Goal: Task Accomplishment & Management: Use online tool/utility

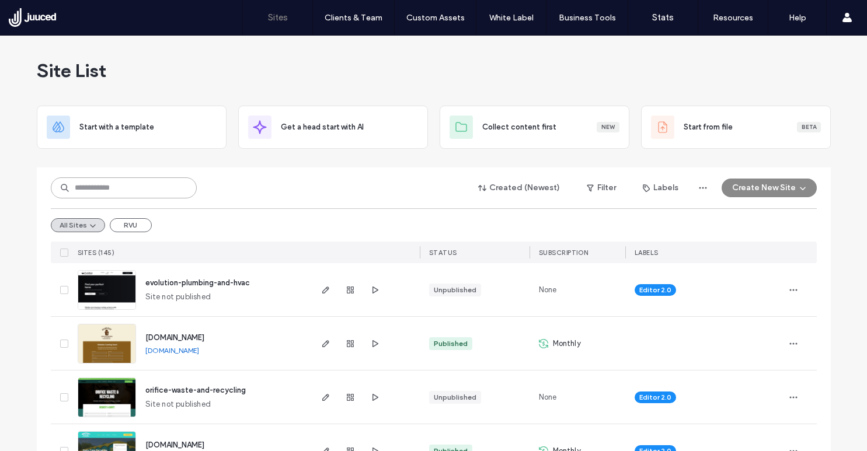
click at [151, 190] on input at bounding box center [124, 187] width 146 height 21
paste input "********"
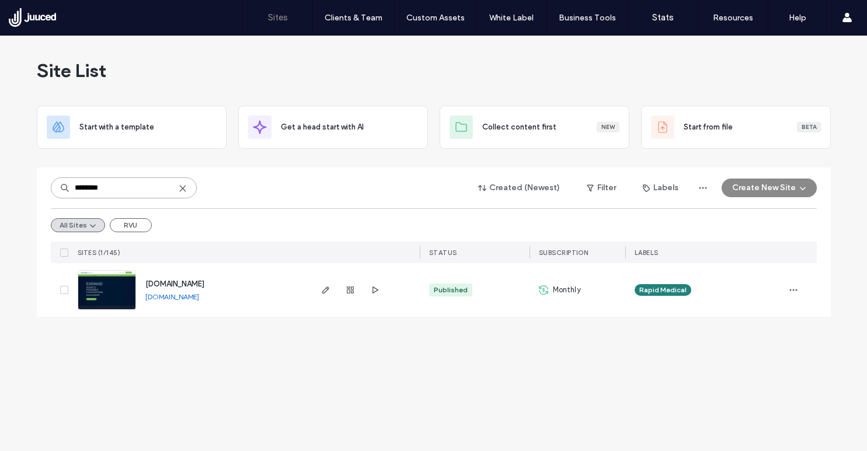
type input "********"
click at [190, 283] on span "www.rapid-medical.com" at bounding box center [174, 284] width 59 height 9
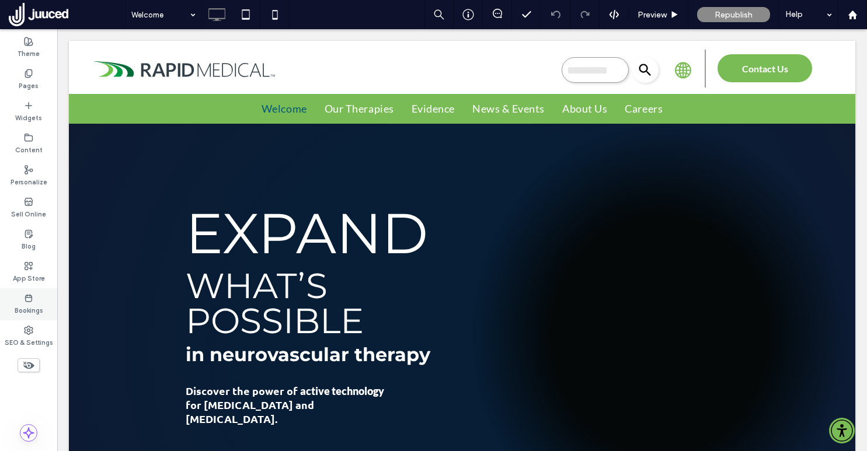
click at [27, 299] on icon at bounding box center [28, 298] width 9 height 9
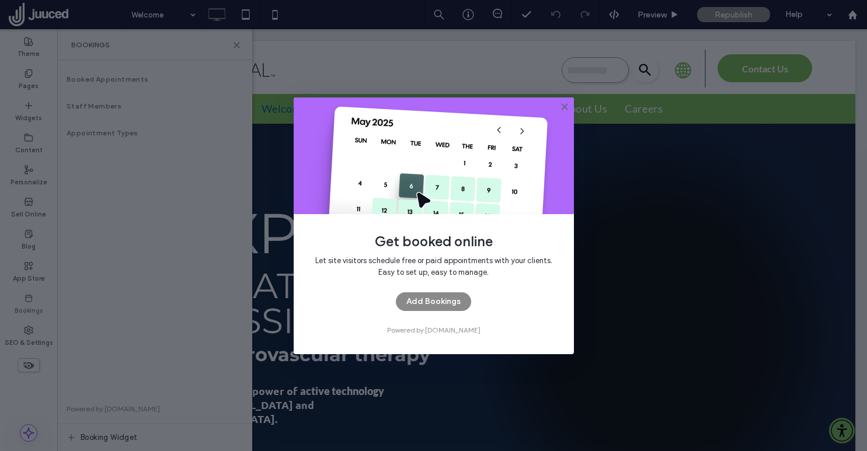
click at [27, 273] on div "Get booked online Let site visitors schedule free or paid appointments with you…" at bounding box center [433, 225] width 867 height 451
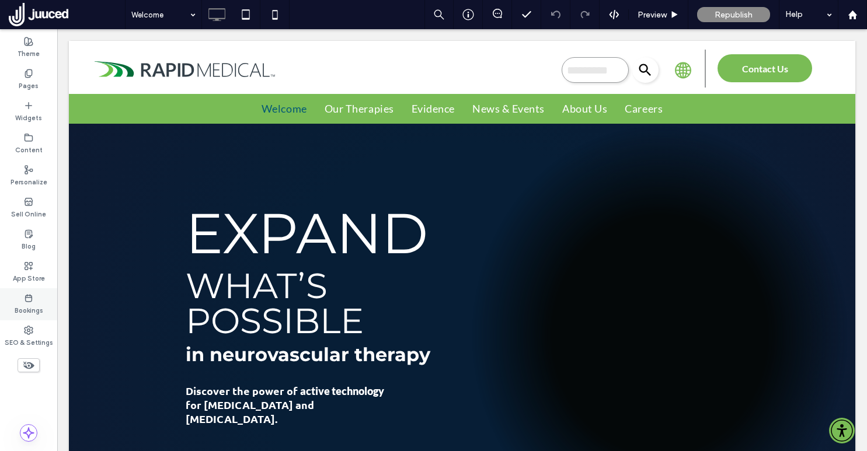
click at [27, 297] on use at bounding box center [29, 298] width 6 height 7
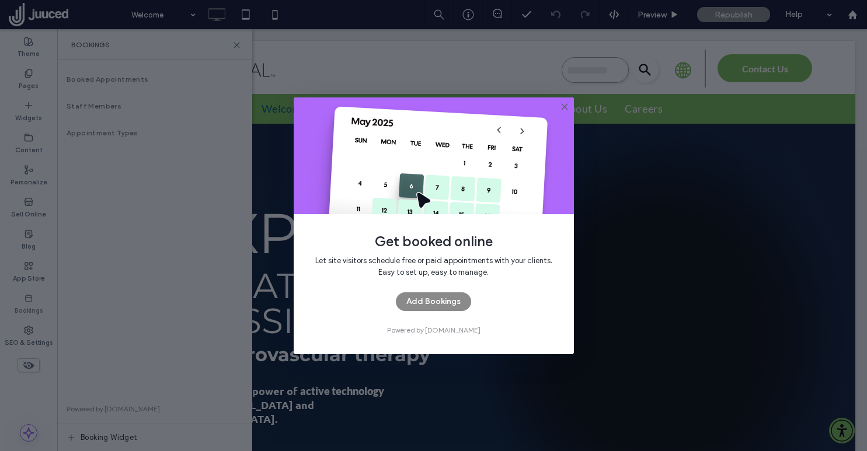
click at [29, 270] on div "Get booked online Let site visitors schedule free or paid appointments with you…" at bounding box center [433, 225] width 867 height 451
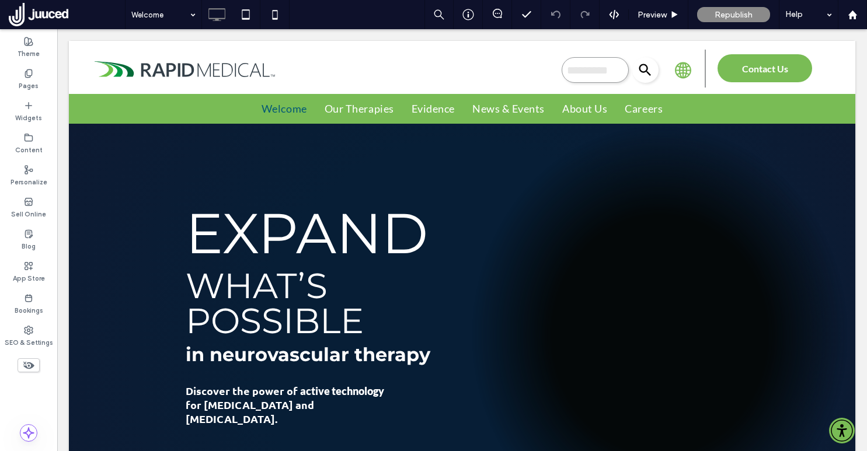
click at [29, 270] on icon at bounding box center [28, 266] width 9 height 9
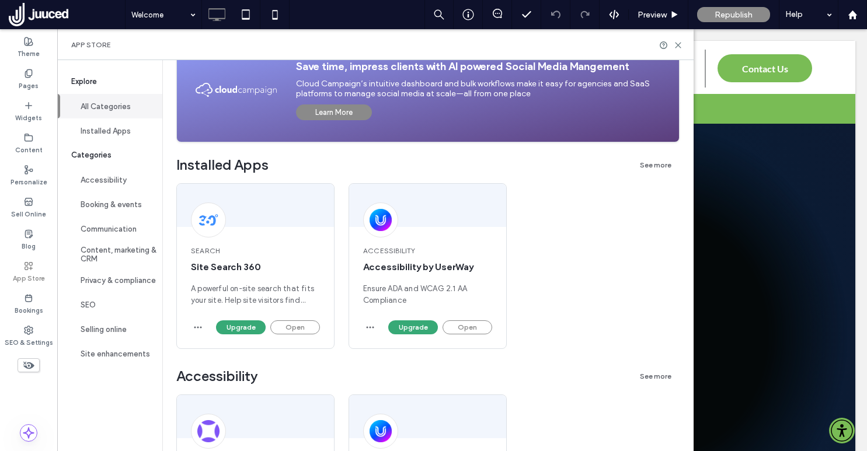
scroll to position [125, 0]
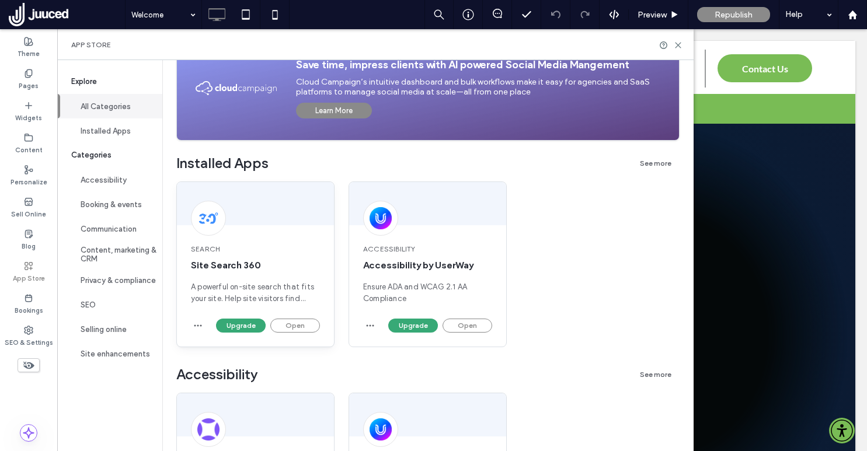
click at [242, 298] on span "A powerful on-site search that fits your site. Help site visitors find exactly …" at bounding box center [255, 292] width 129 height 23
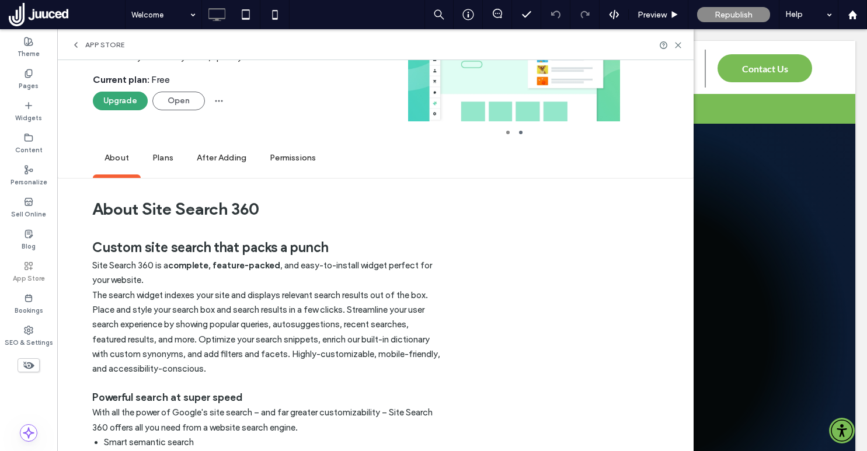
scroll to position [0, 0]
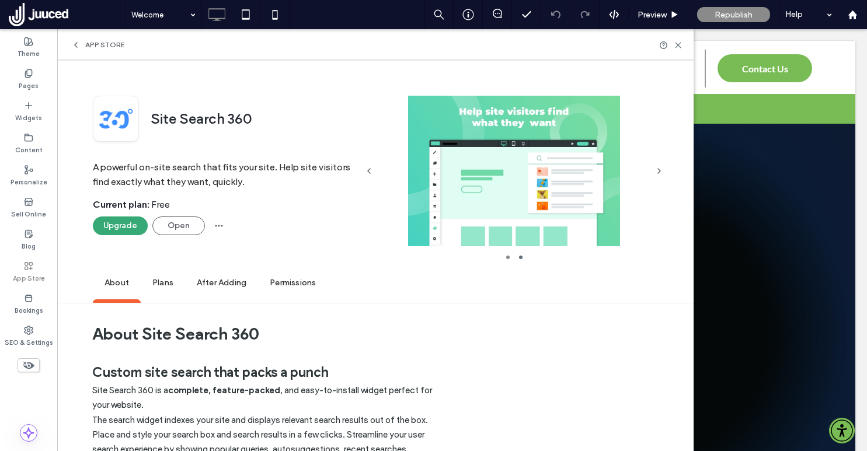
click at [158, 281] on span "Plans" at bounding box center [163, 283] width 44 height 32
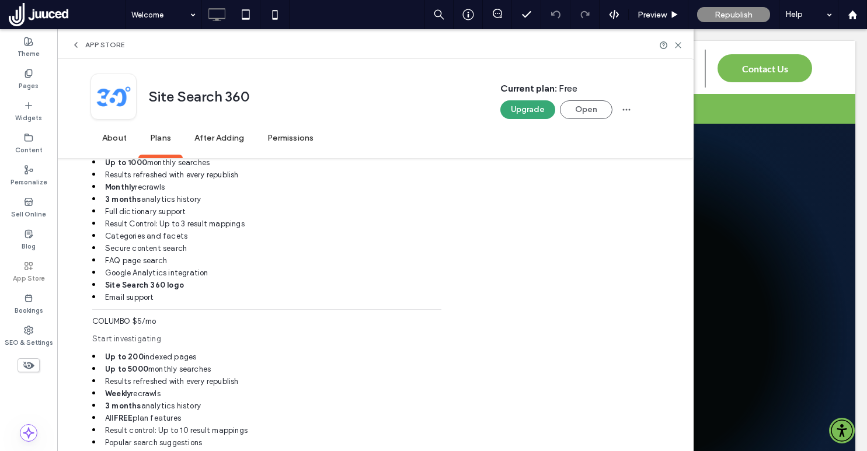
scroll to position [1028, 0]
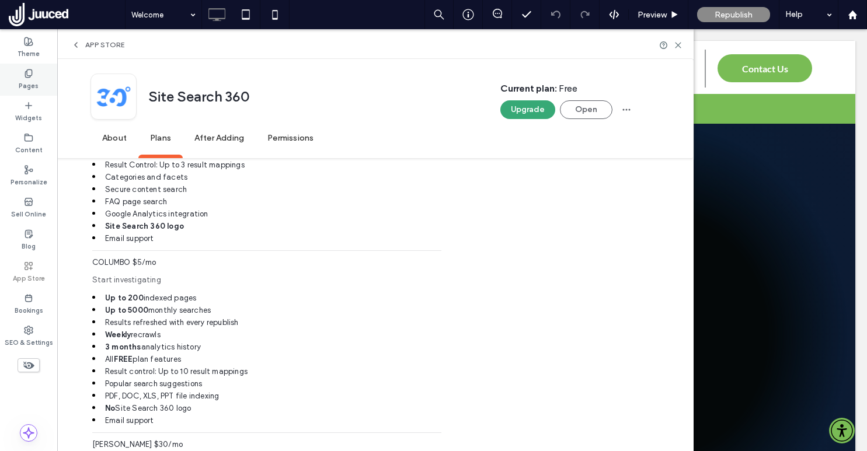
click at [35, 79] on label "Pages" at bounding box center [29, 84] width 20 height 13
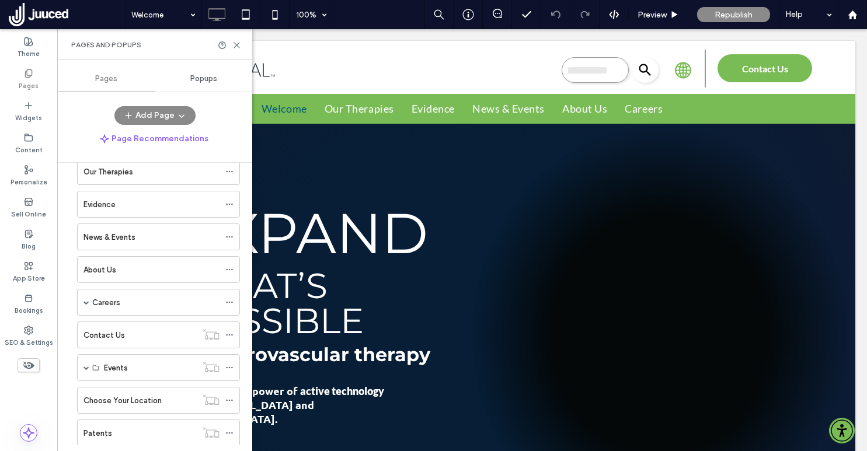
scroll to position [0, 0]
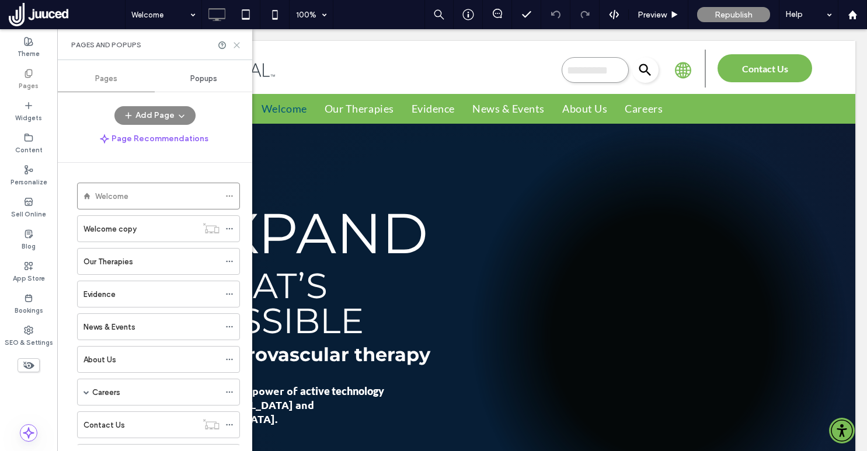
click at [239, 45] on icon at bounding box center [236, 45] width 9 height 9
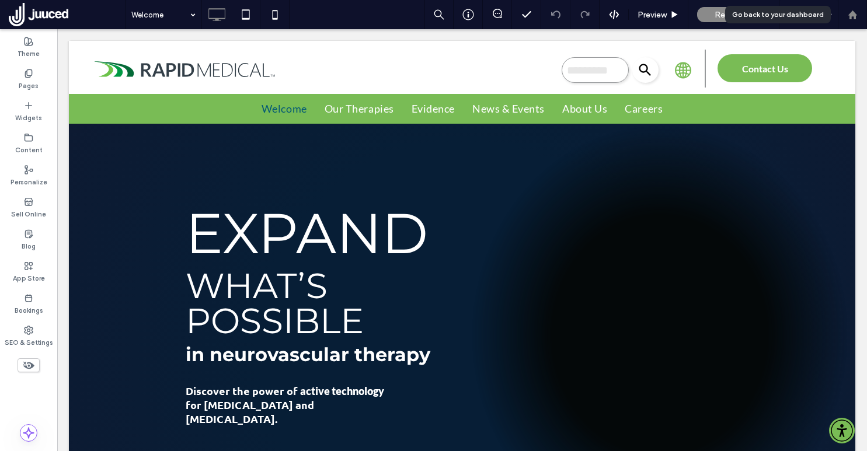
click at [853, 18] on use at bounding box center [852, 14] width 9 height 9
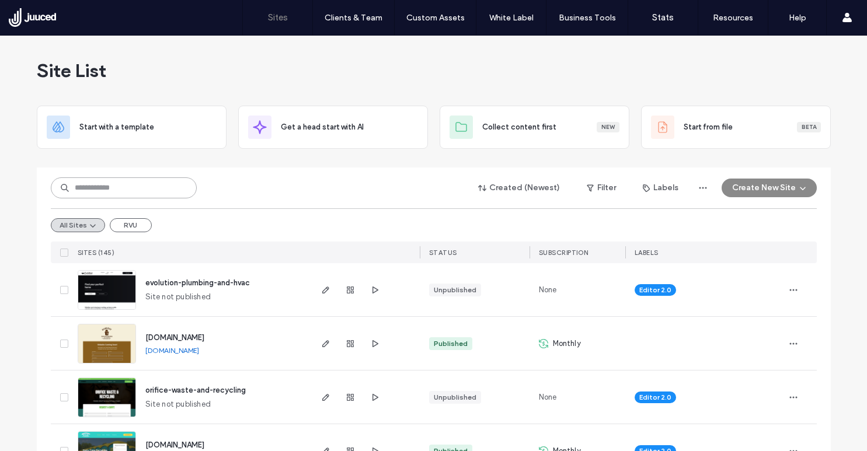
click at [152, 185] on input at bounding box center [124, 187] width 146 height 21
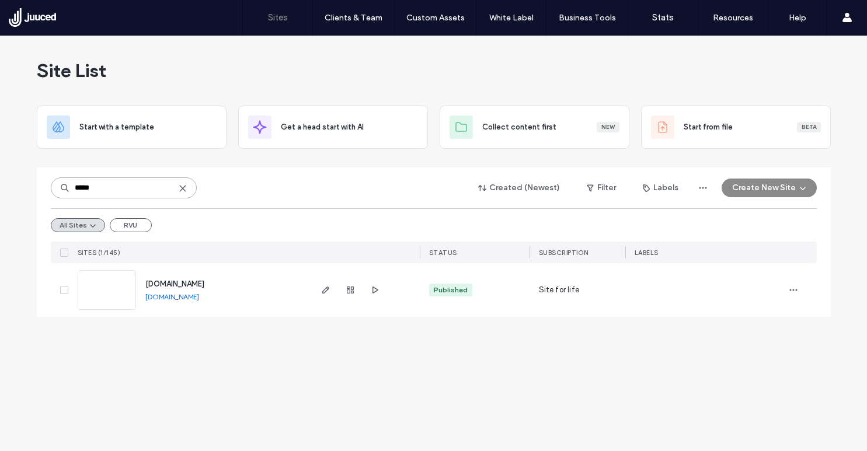
type input "*****"
click at [189, 280] on span "www.juuced.com" at bounding box center [174, 284] width 59 height 9
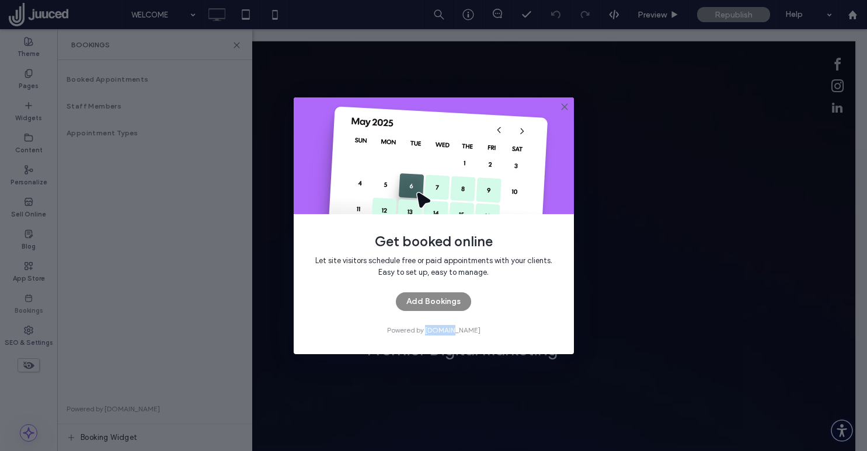
drag, startPoint x: 467, startPoint y: 329, endPoint x: 439, endPoint y: 334, distance: 28.4
click at [439, 334] on div "Let site visitors schedule free or paid appointments with your clients. Easy to…" at bounding box center [433, 295] width 243 height 81
copy span "[DOMAIN_NAME]"
click at [425, 295] on button "Add Bookings" at bounding box center [433, 301] width 75 height 19
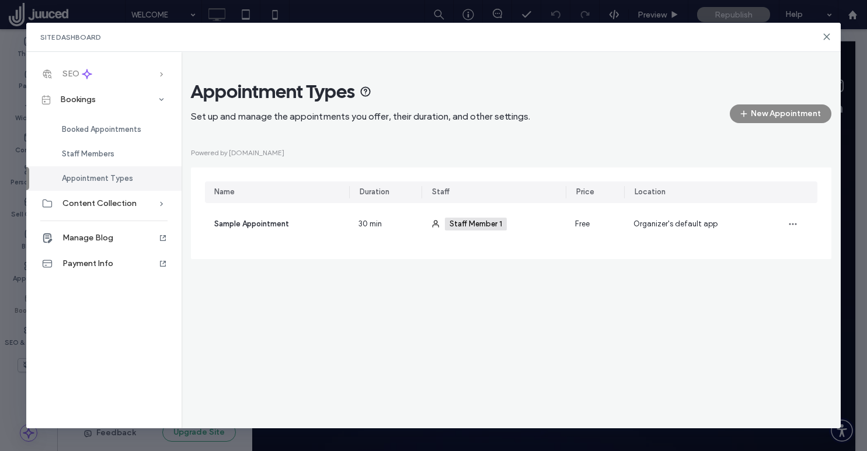
click at [140, 71] on div "SEO" at bounding box center [103, 74] width 155 height 26
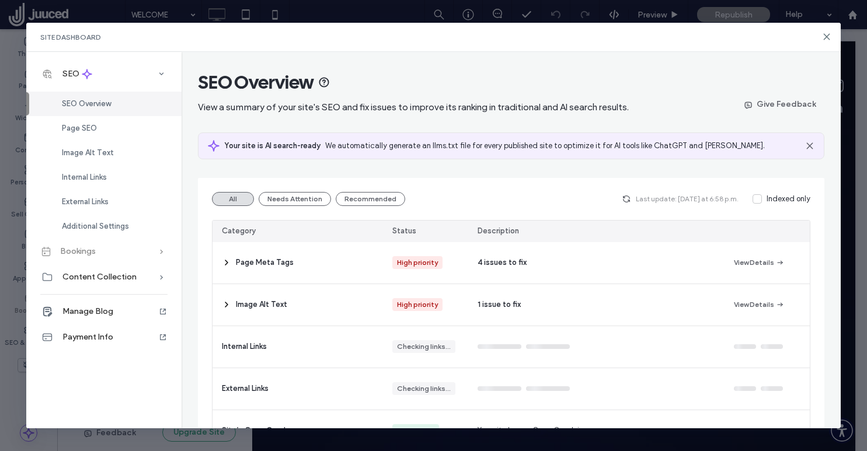
click at [93, 250] on span "Bookings" at bounding box center [78, 251] width 36 height 10
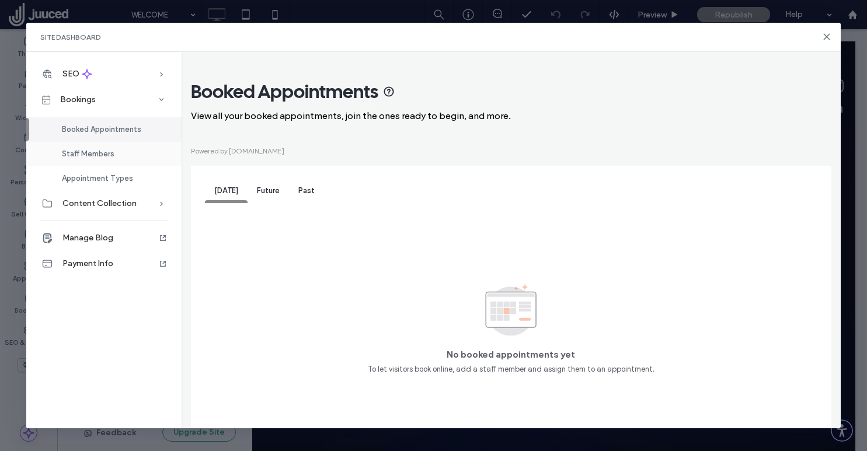
click at [97, 151] on span "Staff Members" at bounding box center [88, 153] width 53 height 9
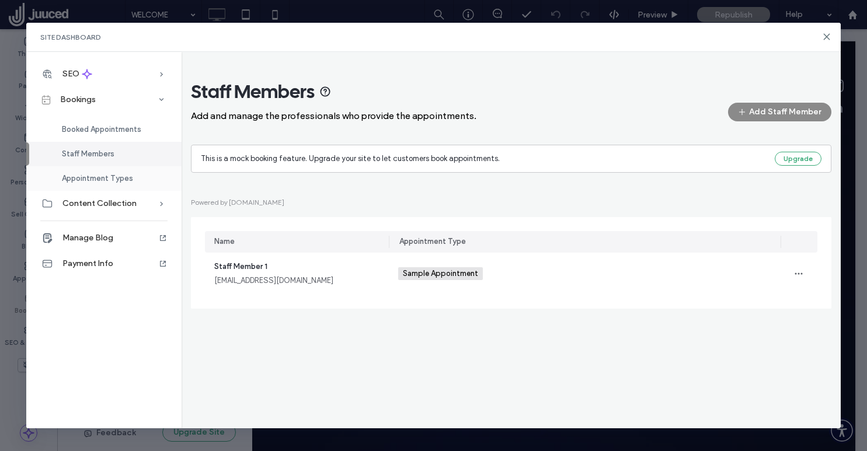
click at [95, 177] on span "Appointment Types" at bounding box center [97, 178] width 71 height 9
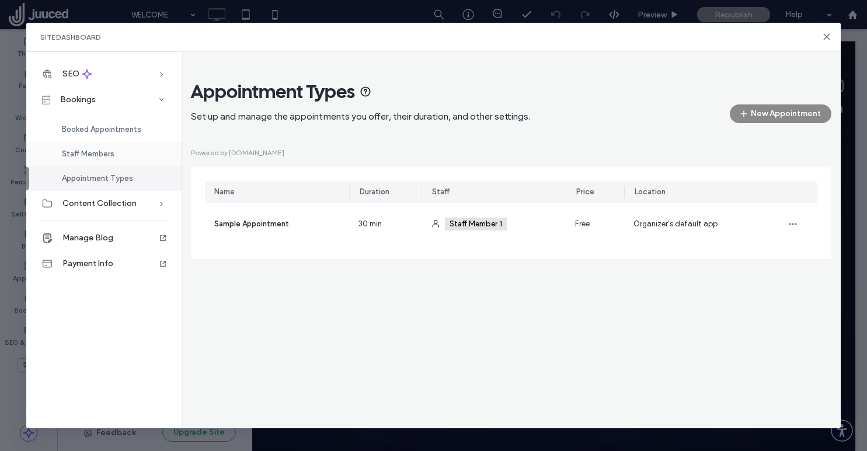
click at [95, 160] on div "Staff Members" at bounding box center [103, 154] width 155 height 25
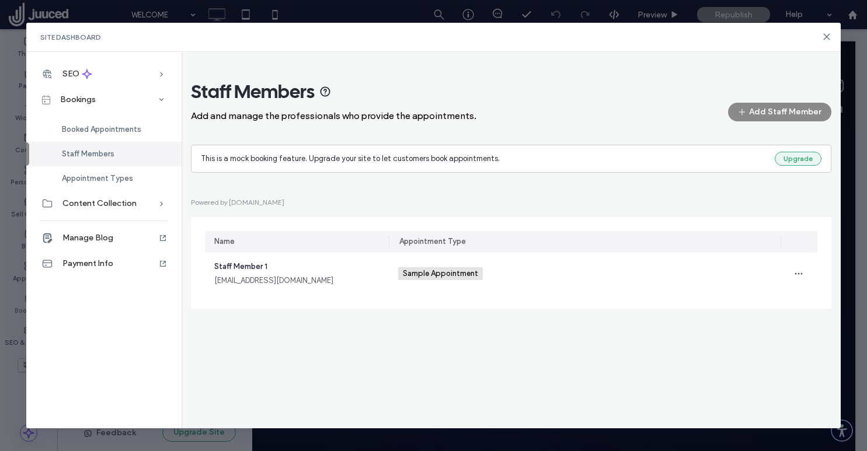
click at [794, 159] on button "Upgrade" at bounding box center [798, 159] width 47 height 14
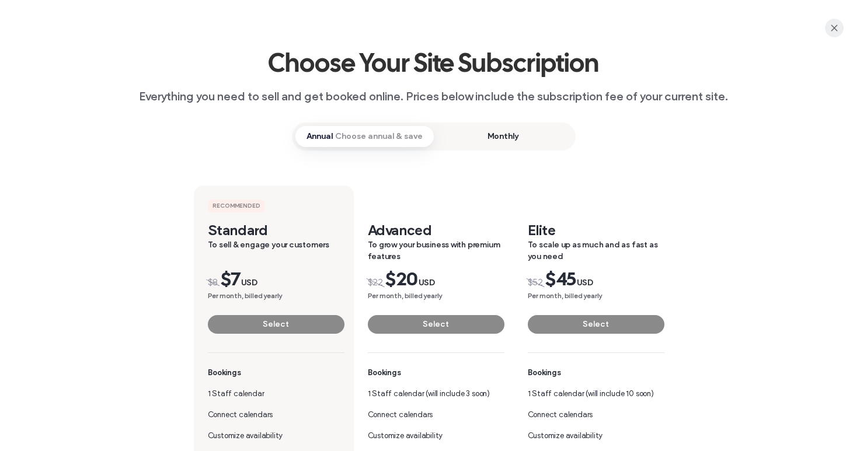
click at [838, 27] on icon "button" at bounding box center [834, 27] width 9 height 9
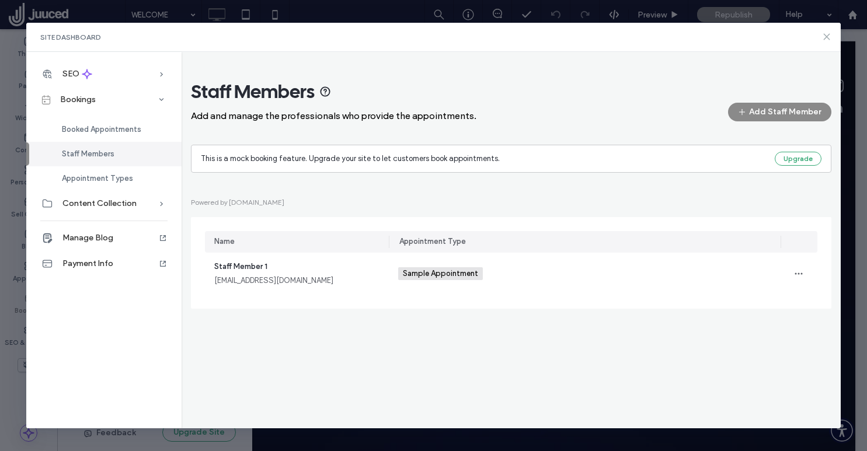
click at [825, 39] on use at bounding box center [826, 36] width 5 height 5
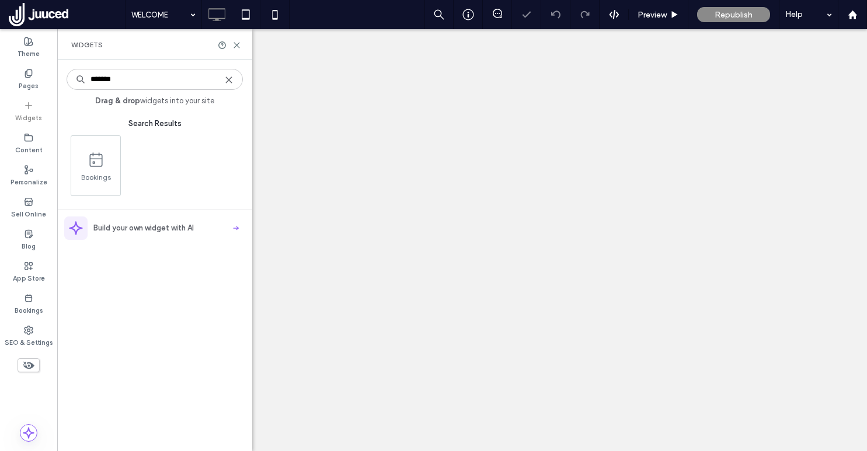
click at [236, 46] on use at bounding box center [236, 45] width 5 height 5
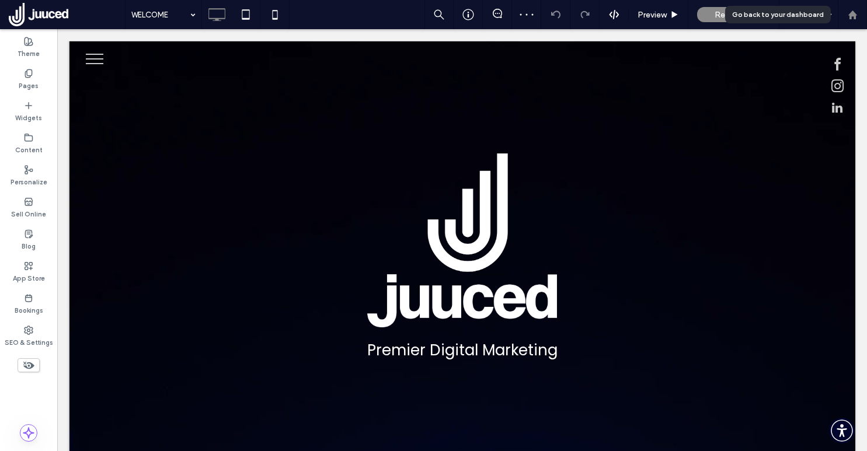
click at [850, 20] on div at bounding box center [852, 14] width 29 height 29
